Goal: Task Accomplishment & Management: Use online tool/utility

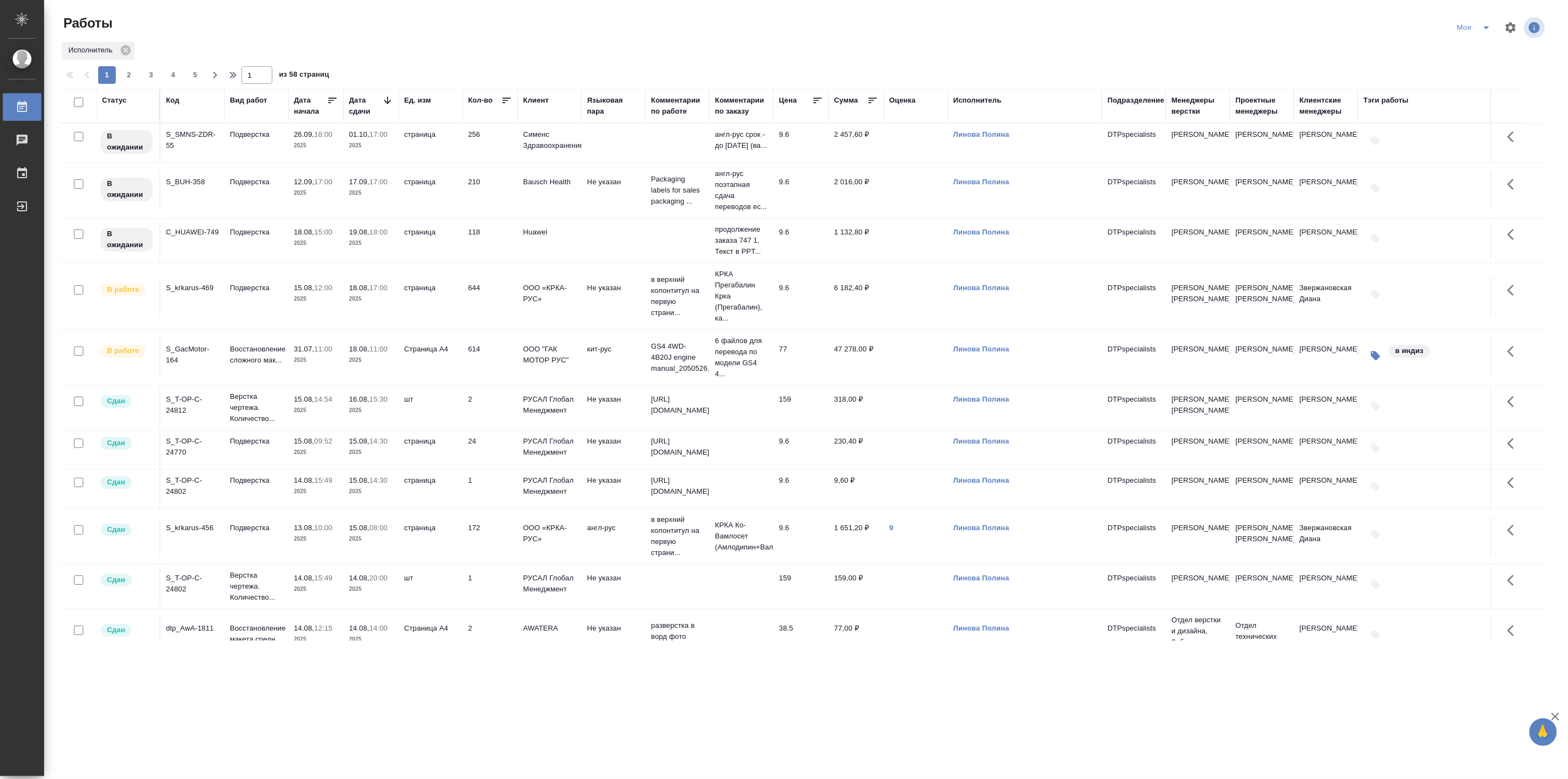
click at [360, 675] on div ".cls-1 fill:#fff; AWATERA [PERSON_NAME] Работы 0 Чаты График Выйти Работы Мои И…" at bounding box center [784, 389] width 1568 height 779
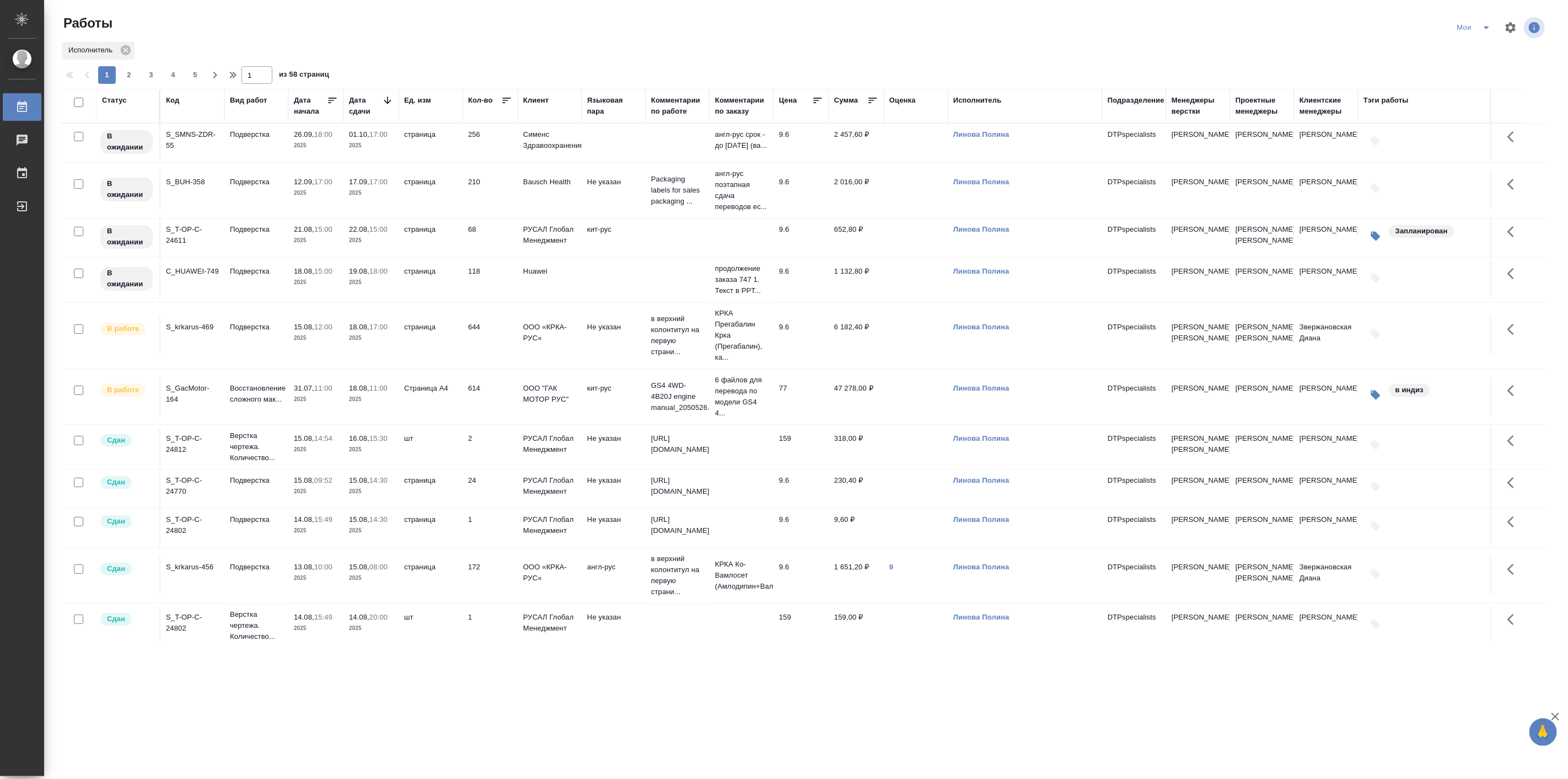
click at [238, 162] on td "Подверстка" at bounding box center [256, 143] width 64 height 38
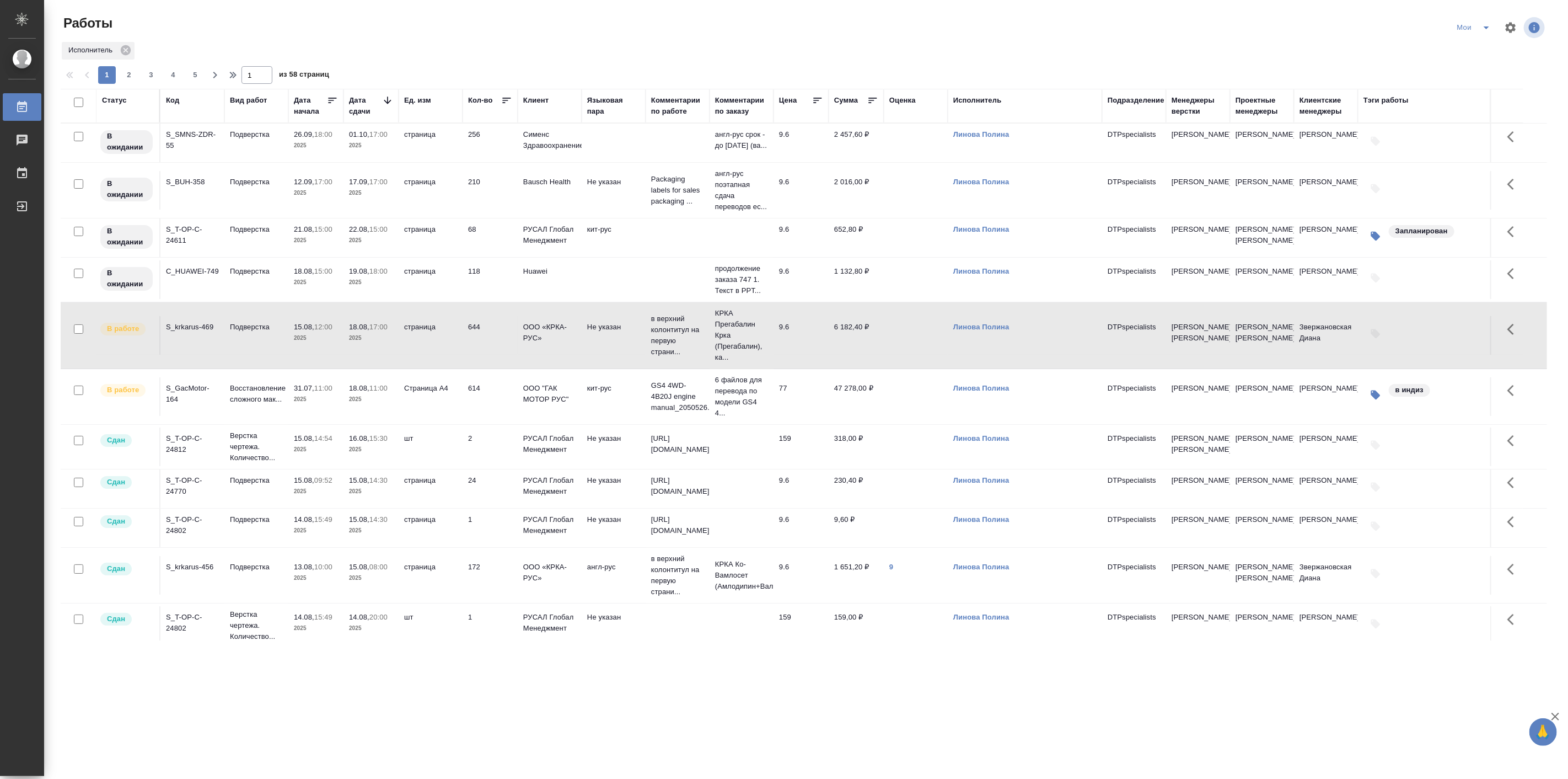
click at [238, 162] on td "Подверстка" at bounding box center [256, 143] width 64 height 38
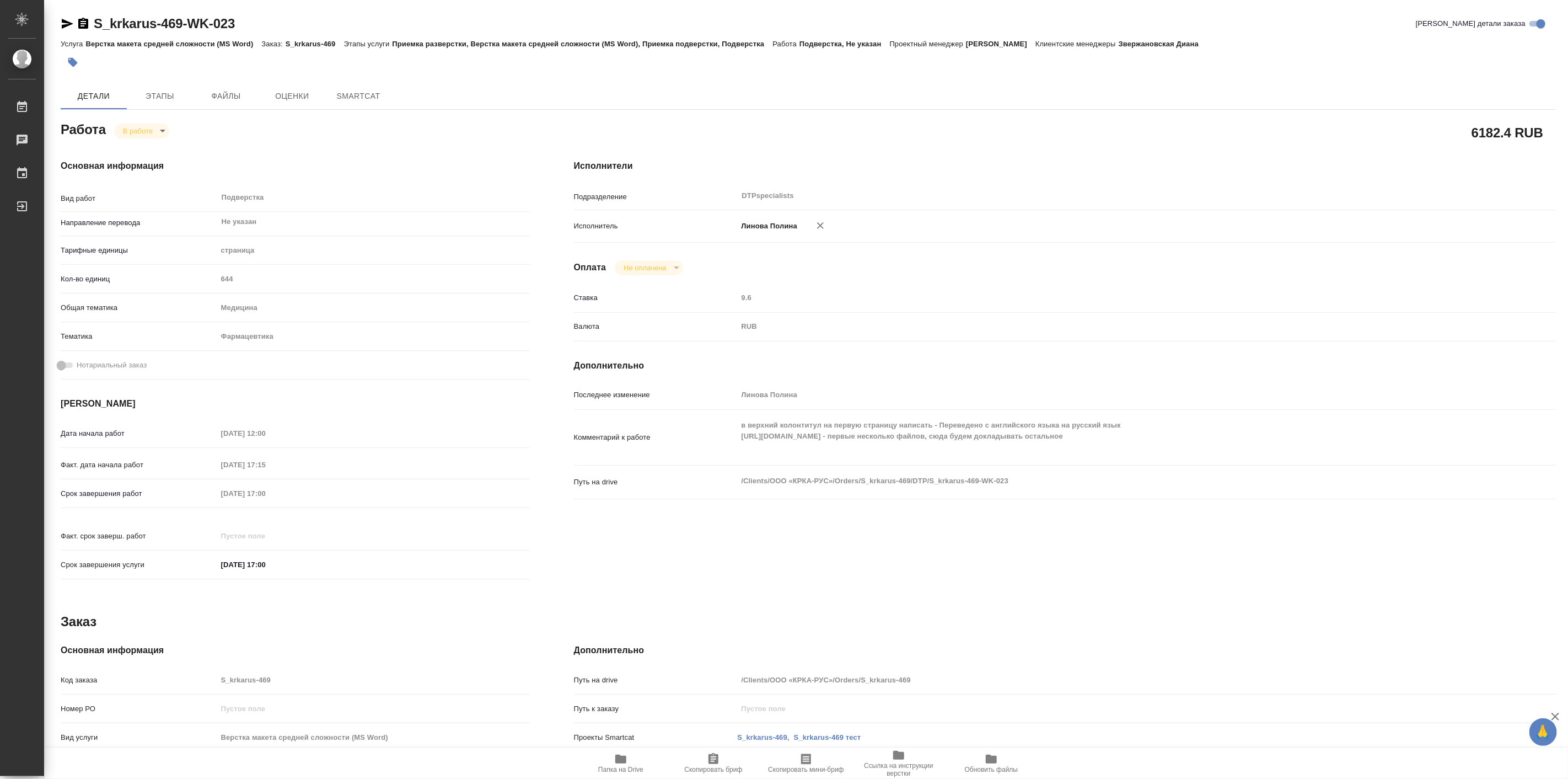
type textarea "x"
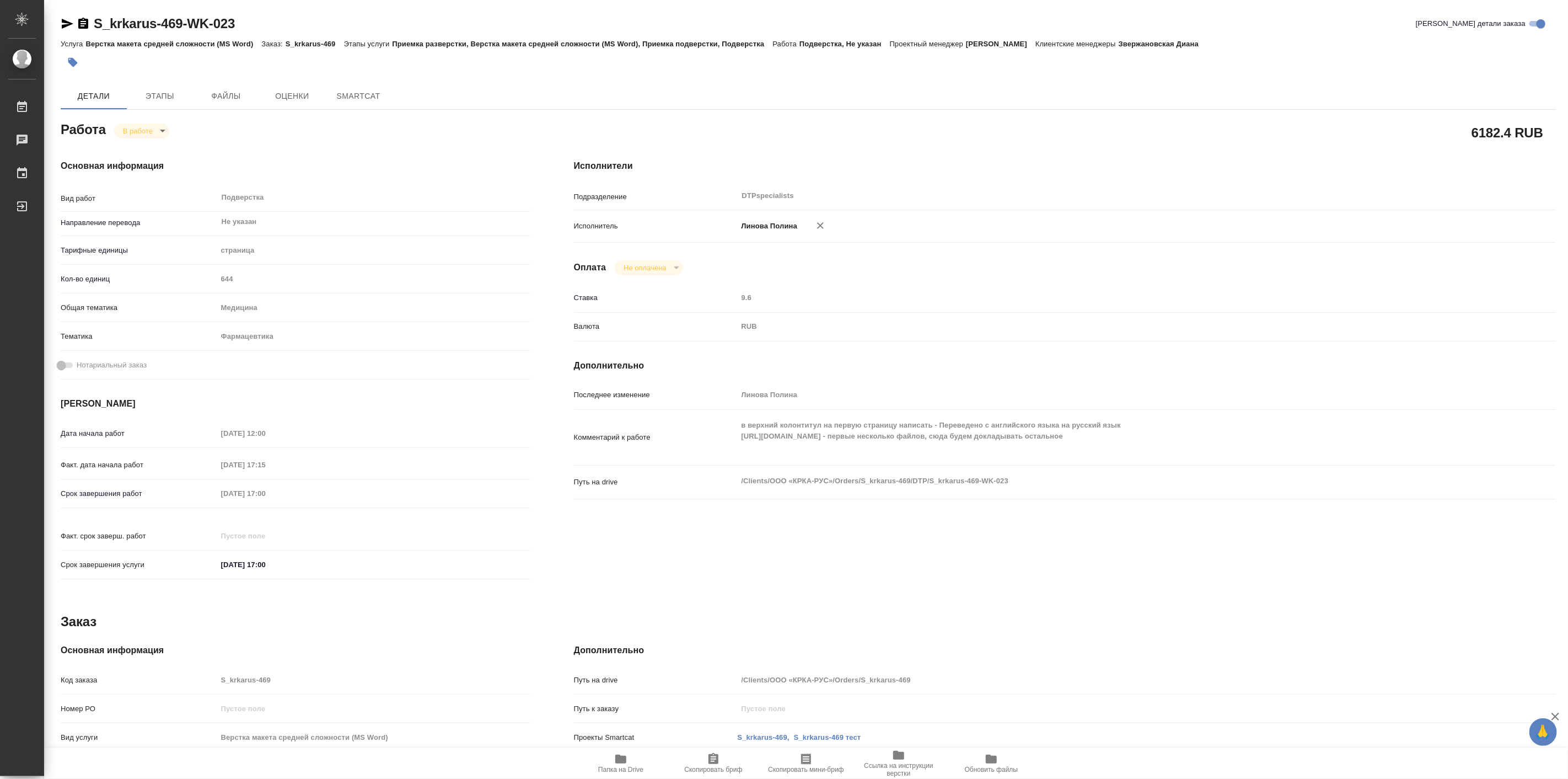
type textarea "x"
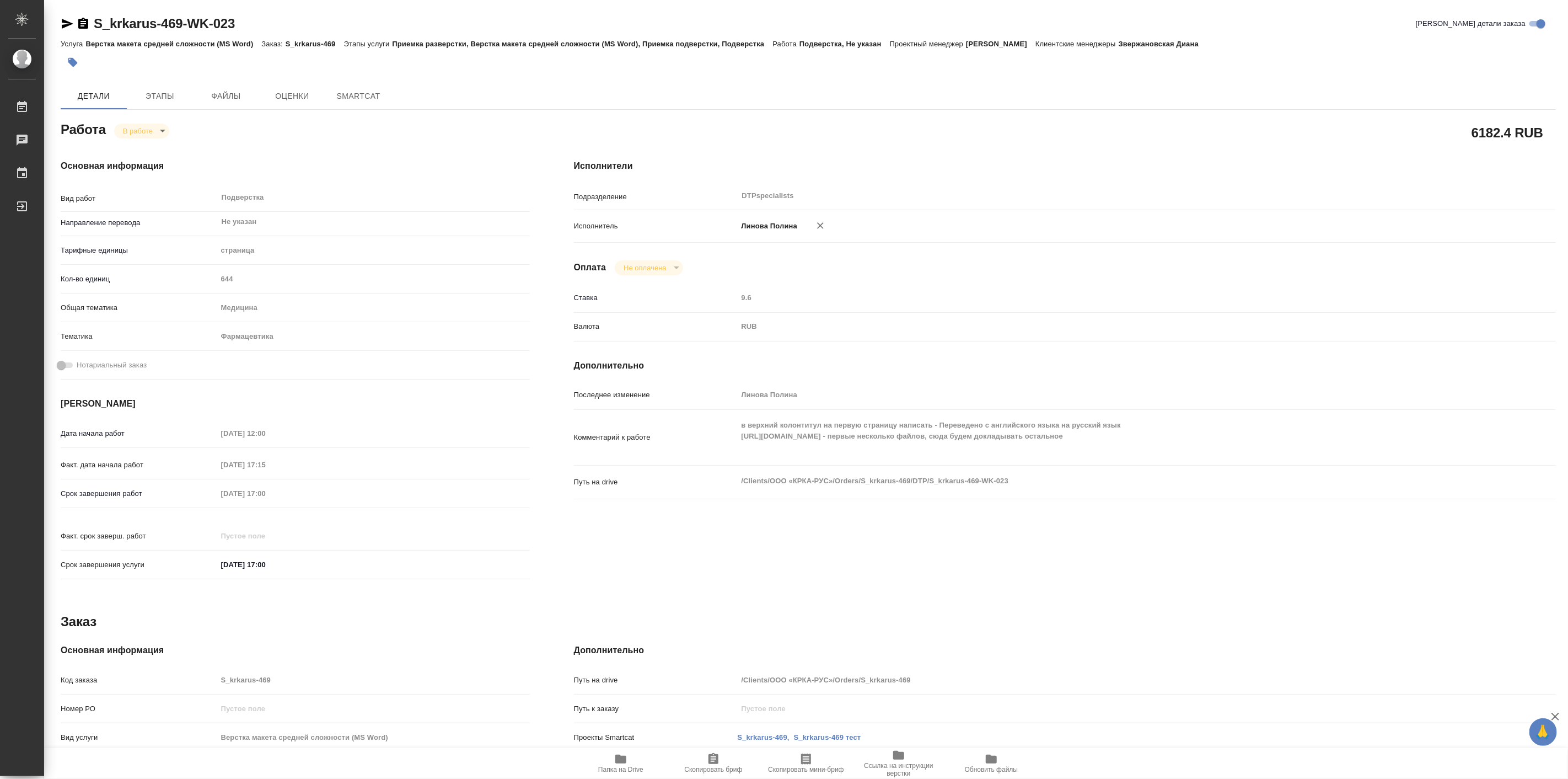
type textarea "x"
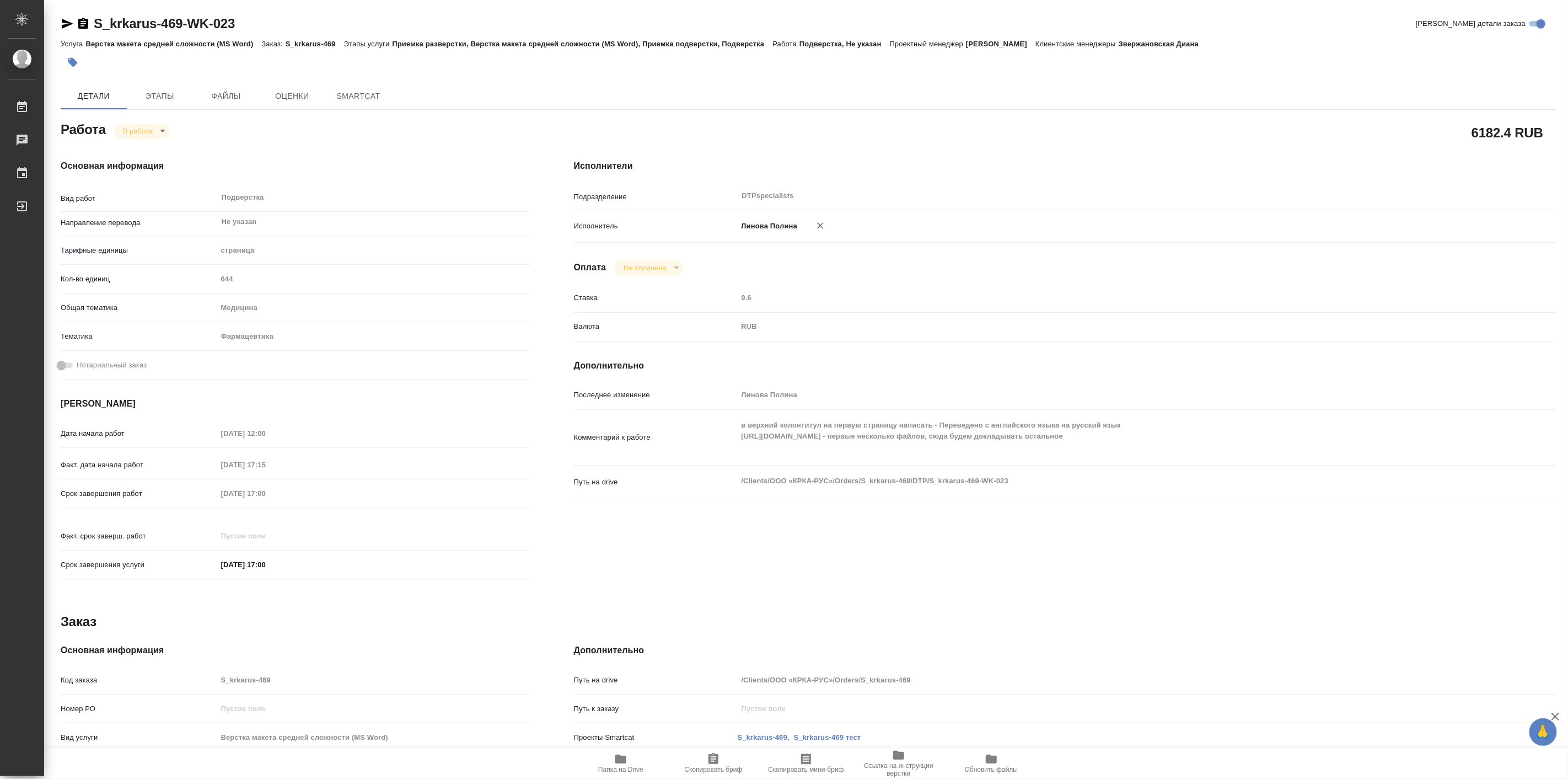
type textarea "x"
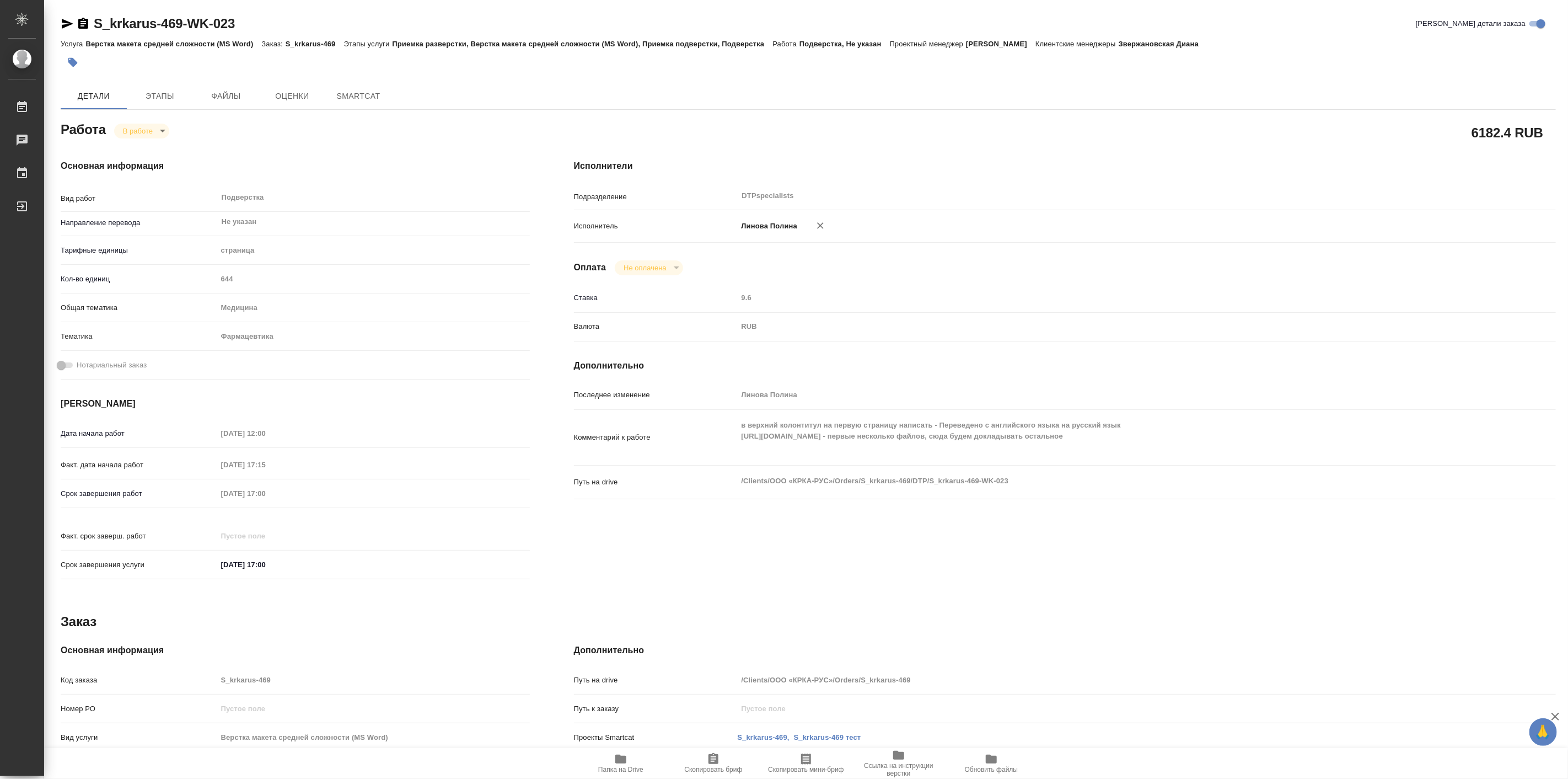
type textarea "x"
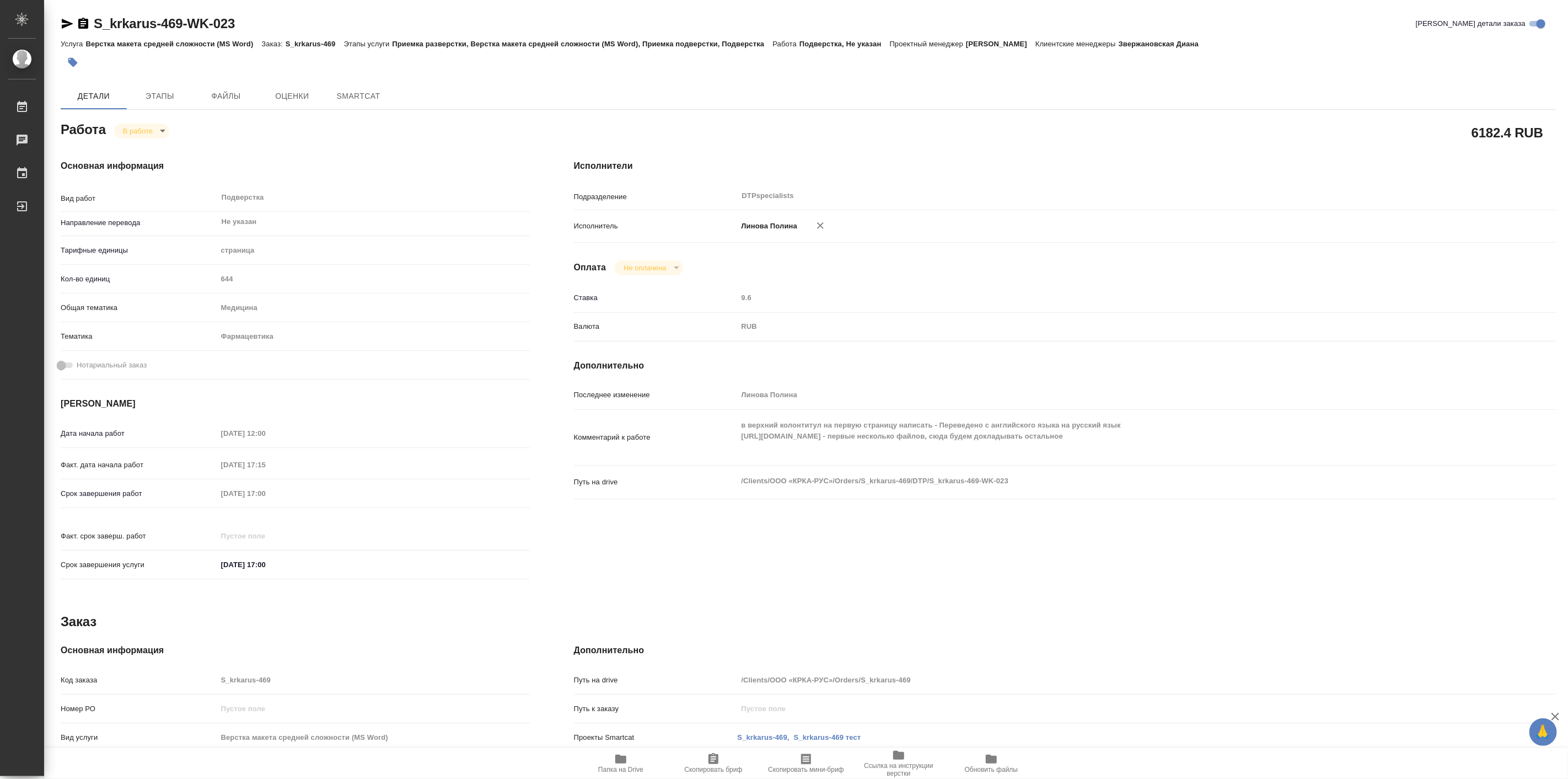
type textarea "x"
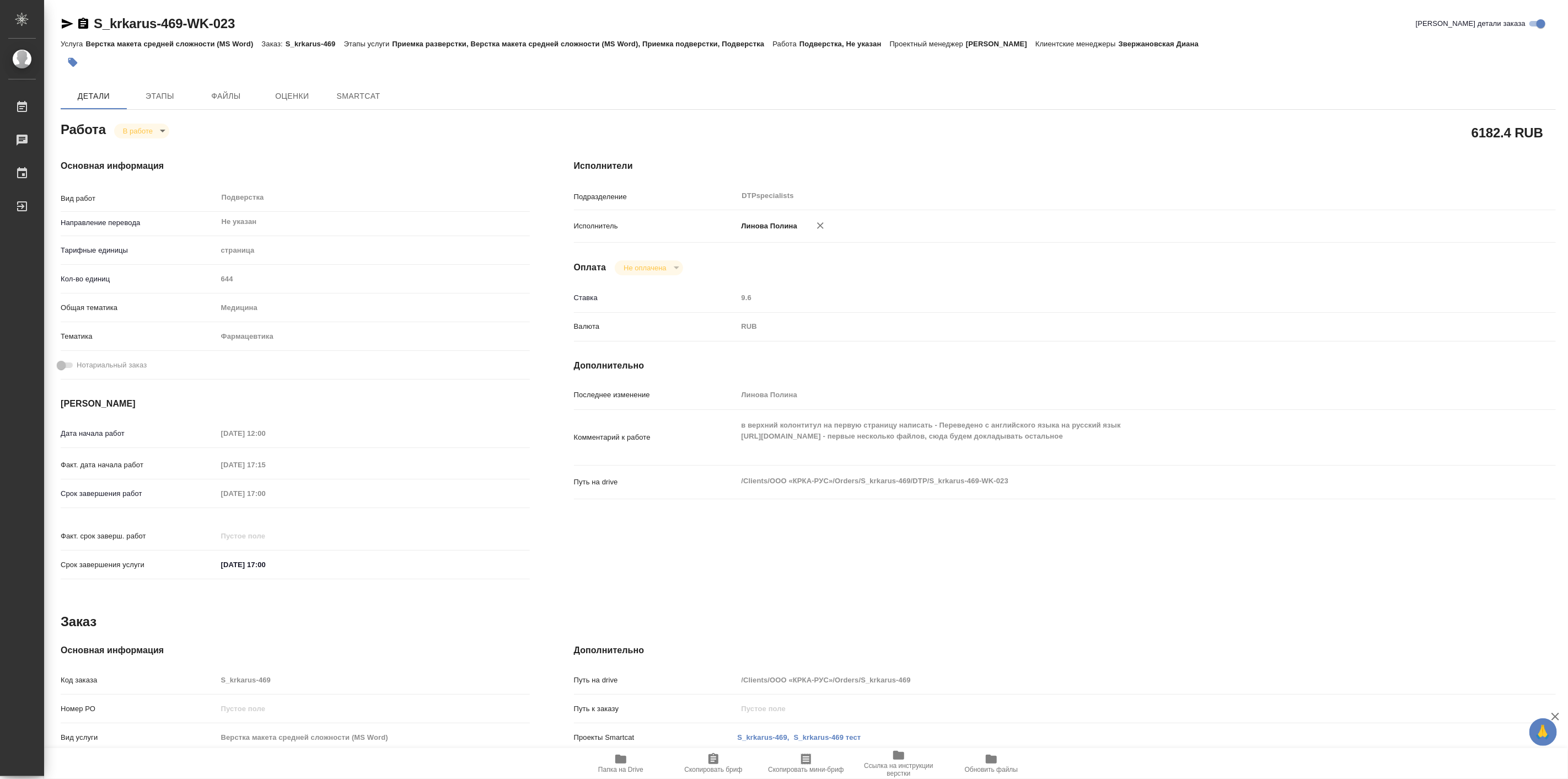
type textarea "x"
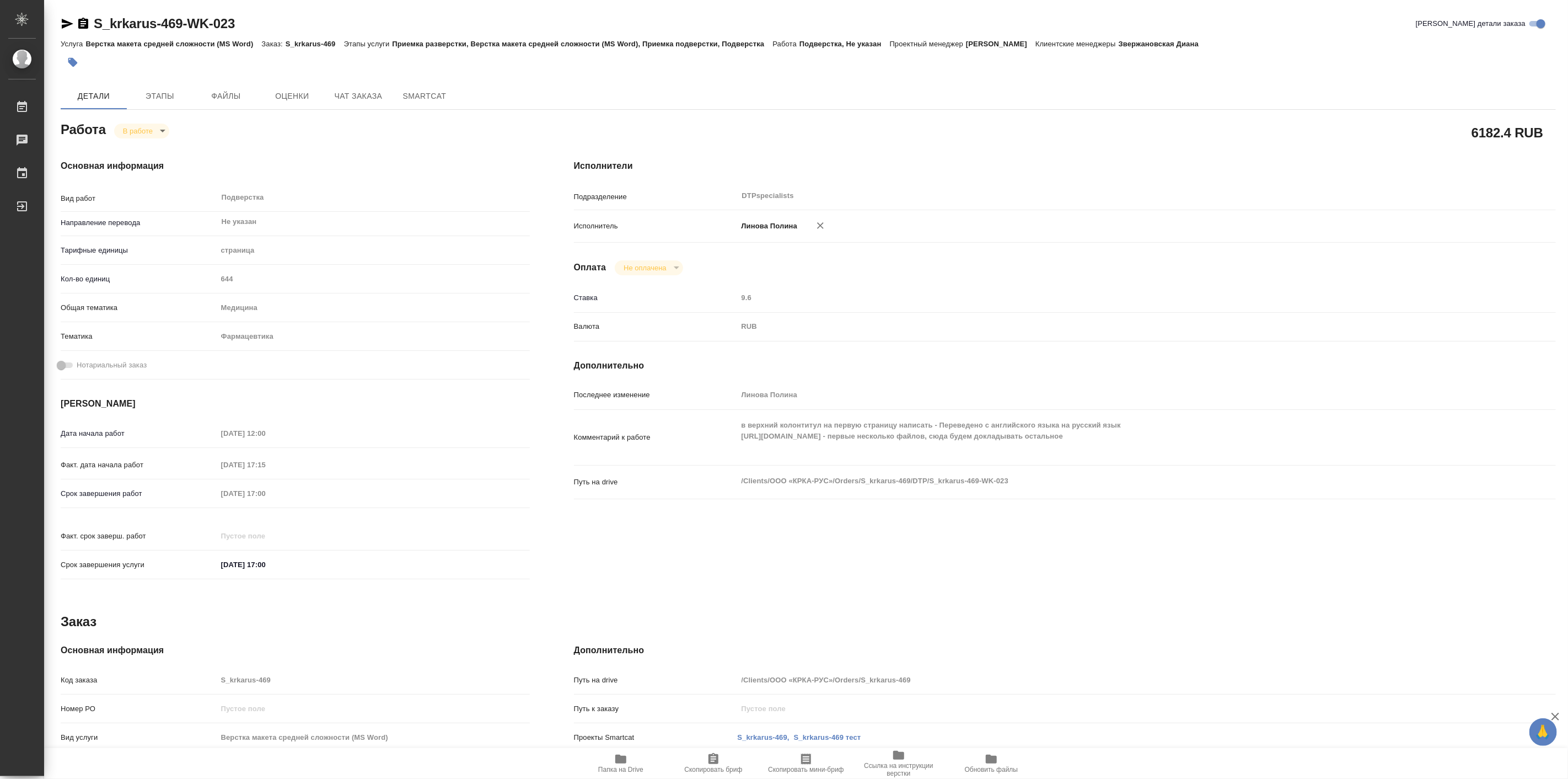
type textarea "x"
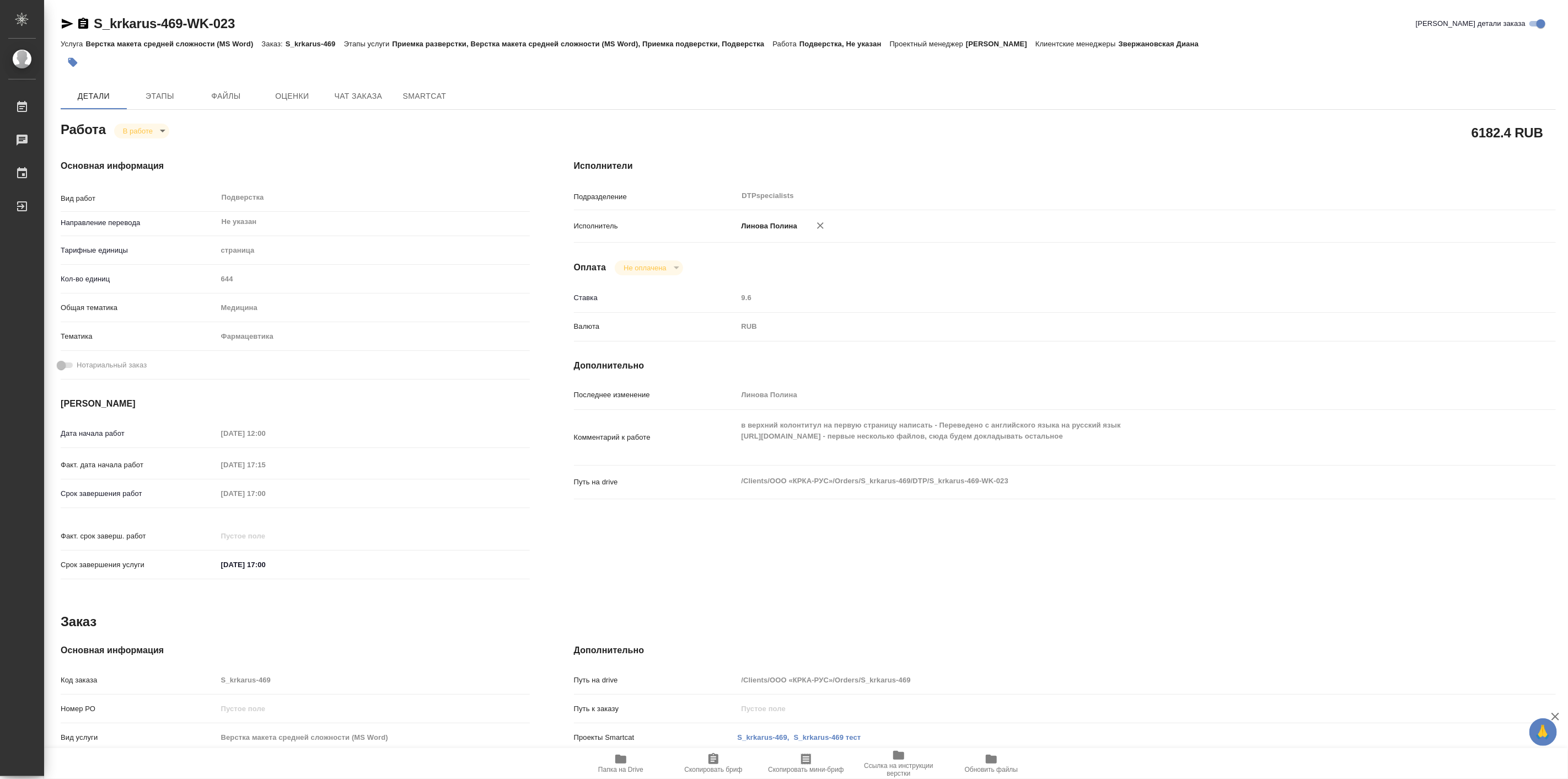
type textarea "x"
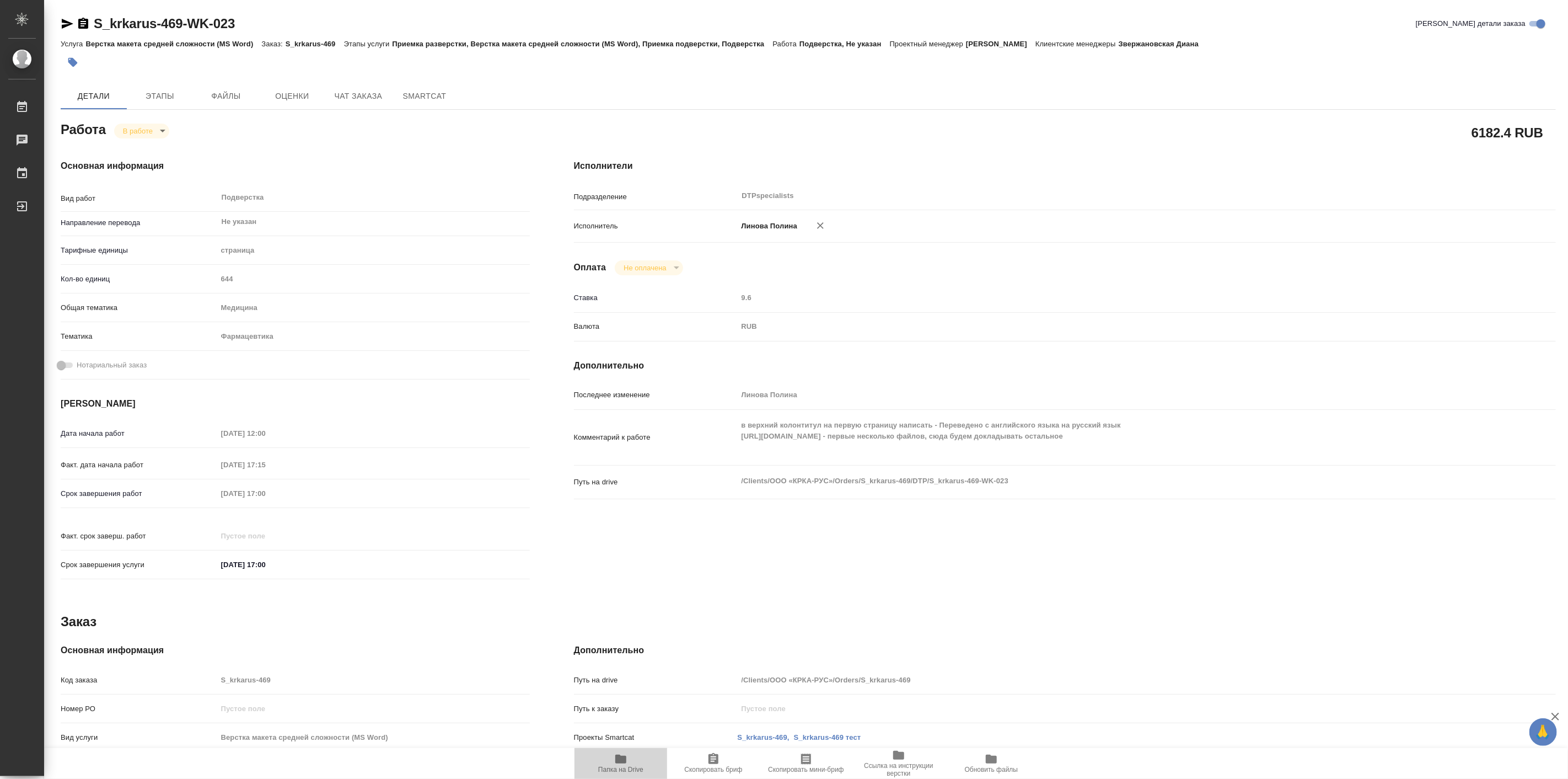
click at [613, 758] on span "Папка на Drive" at bounding box center [621, 763] width 79 height 21
